Goal: Task Accomplishment & Management: Manage account settings

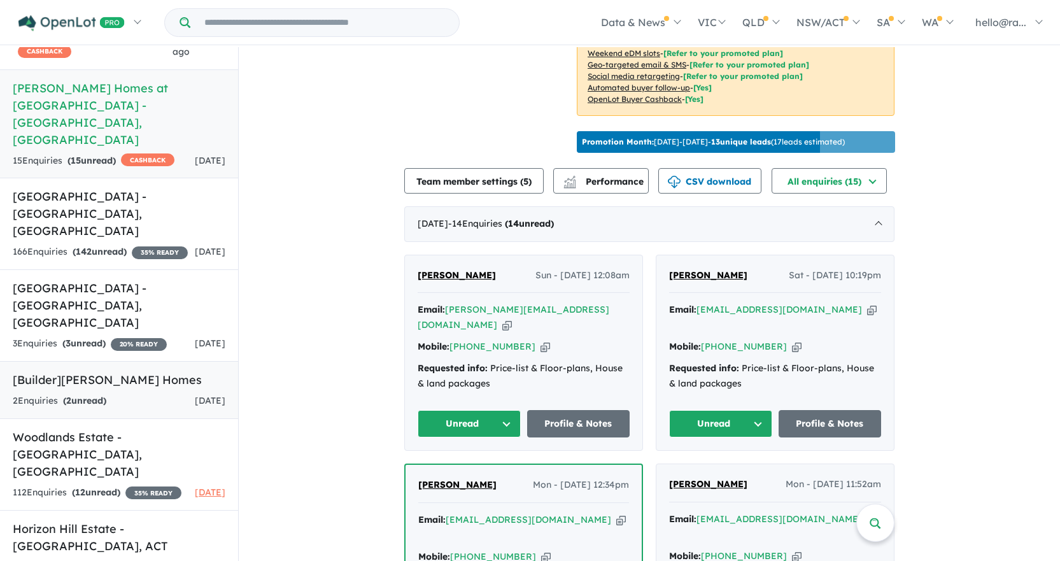
scroll to position [2, 0]
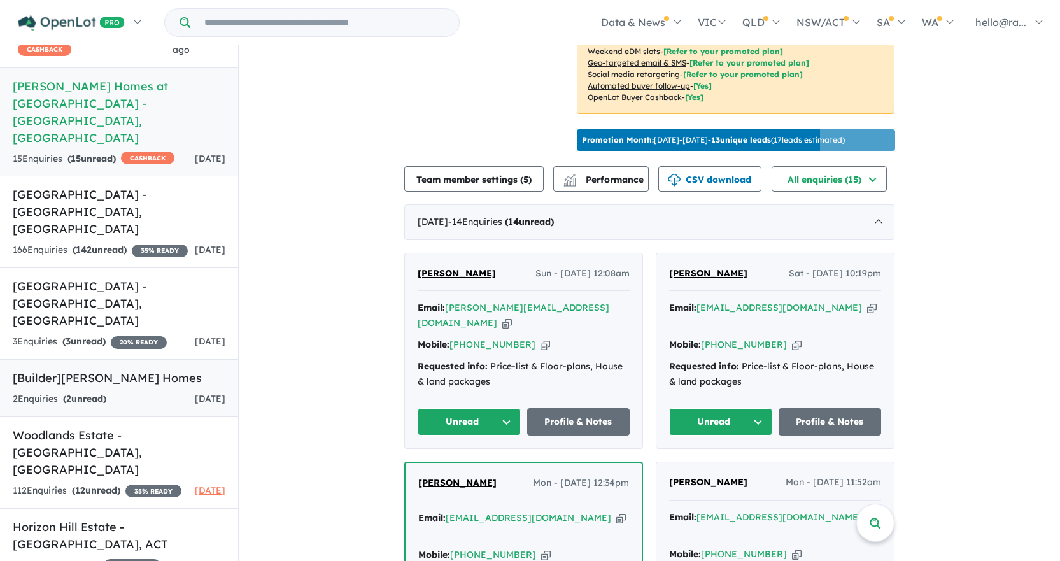
click at [129, 359] on link "[Builder] [PERSON_NAME] Homes 2 Enquir ies ( 2 unread) [DATE]" at bounding box center [119, 388] width 238 height 58
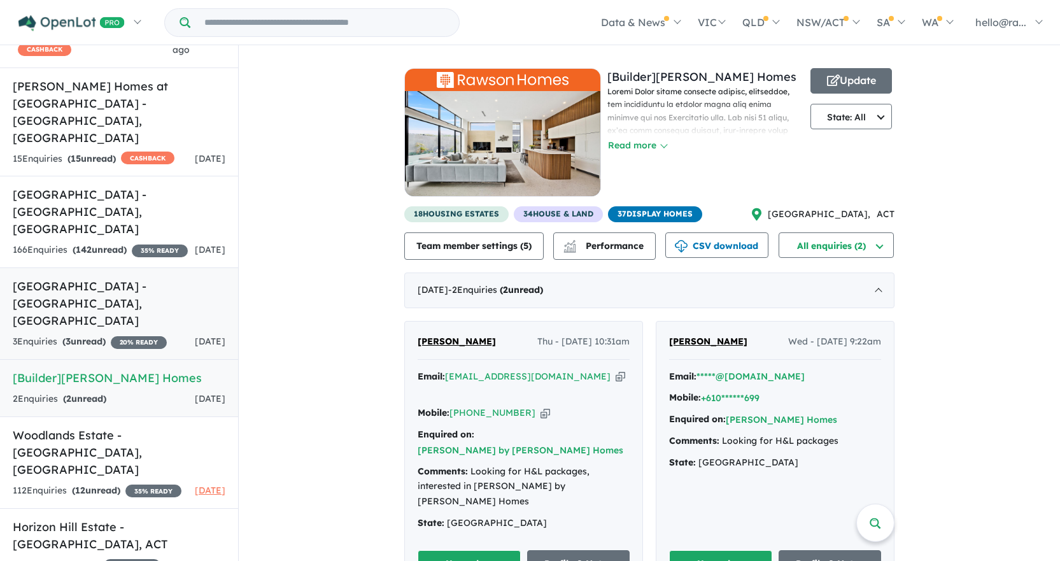
click at [150, 277] on h5 "[GEOGRAPHIC_DATA] - [GEOGRAPHIC_DATA] , [GEOGRAPHIC_DATA]" at bounding box center [119, 303] width 213 height 52
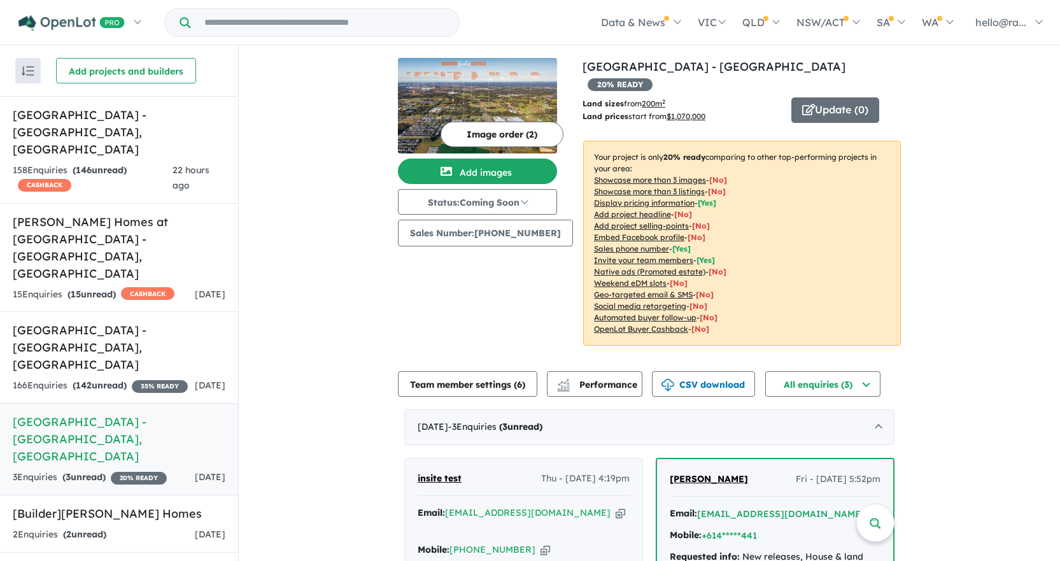
drag, startPoint x: 150, startPoint y: 220, endPoint x: 281, endPoint y: 167, distance: 141.0
click at [281, 167] on div "View 7 projects in your account [GEOGRAPHIC_DATA] - [GEOGRAPHIC_DATA] 20 % READ…" at bounding box center [649, 504] width 821 height 919
click at [137, 214] on h5 "[PERSON_NAME] Homes at [GEOGRAPHIC_DATA] - [GEOGRAPHIC_DATA] , [GEOGRAPHIC_DATA]" at bounding box center [119, 247] width 213 height 69
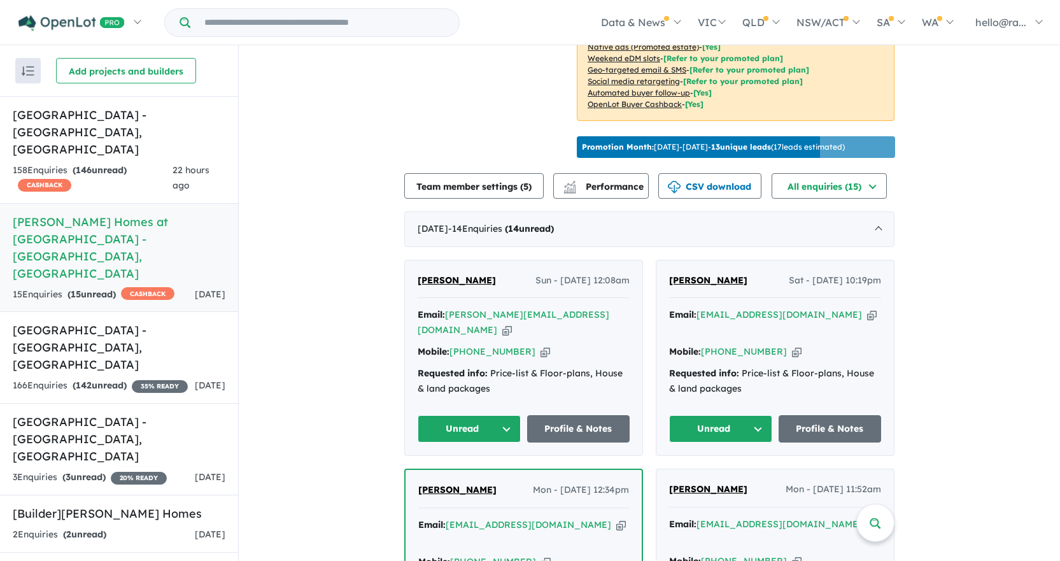
scroll to position [425, 0]
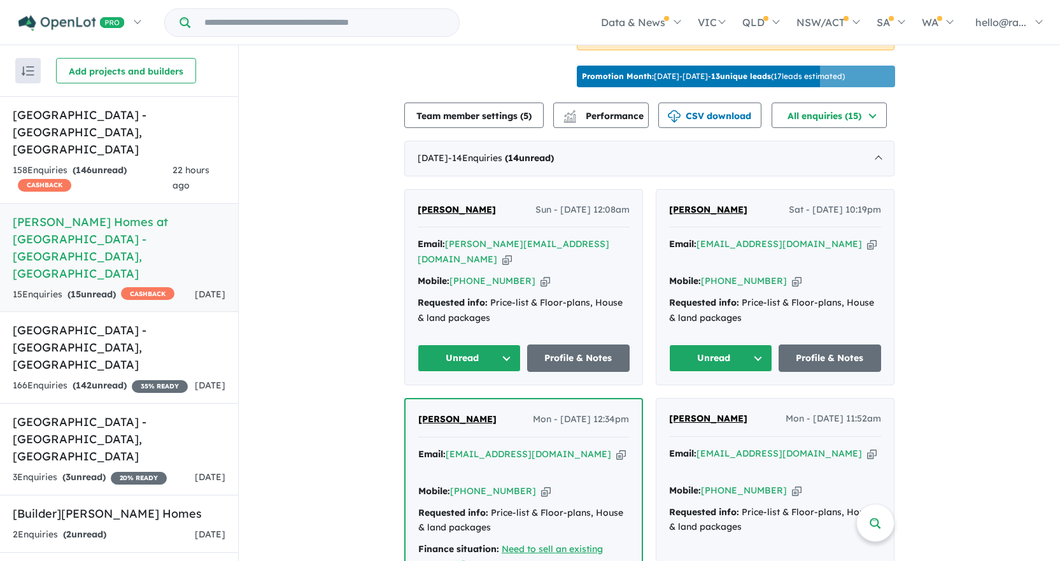
click at [616, 451] on icon "button" at bounding box center [621, 453] width 10 height 13
